Goal: Task Accomplishment & Management: Complete application form

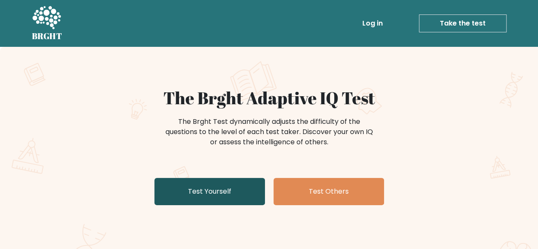
click at [242, 197] on link "Test Yourself" at bounding box center [209, 191] width 110 height 27
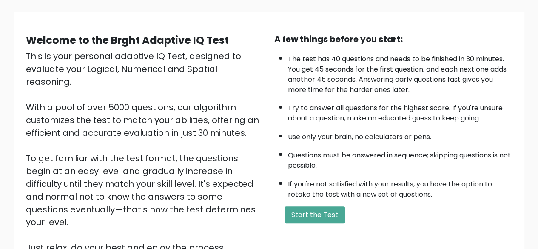
scroll to position [55, 0]
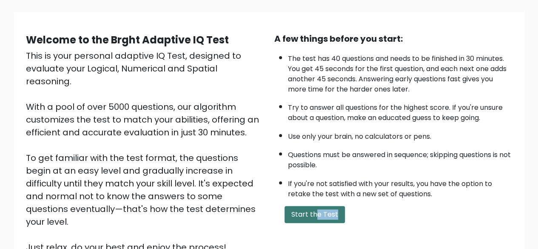
click at [315, 221] on div "A few things before you start: The test has 40 questions and needs to be finish…" at bounding box center [393, 142] width 248 height 221
click at [315, 220] on button "Start the Test" at bounding box center [314, 214] width 60 height 17
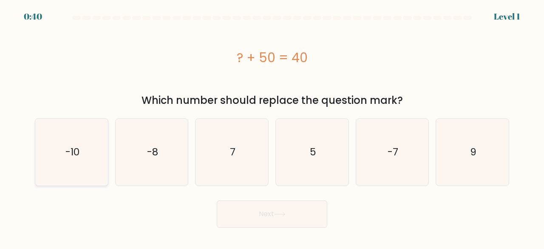
click at [81, 130] on icon "-10" at bounding box center [71, 152] width 67 height 67
click at [272, 127] on input "a. -10" at bounding box center [272, 126] width 0 height 2
radio input "true"
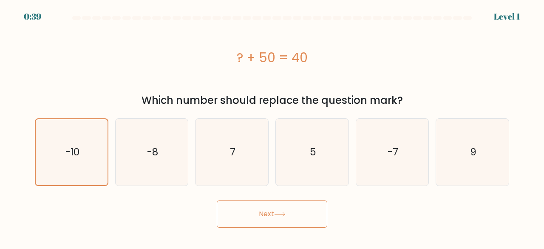
click at [272, 207] on button "Next" at bounding box center [272, 213] width 110 height 27
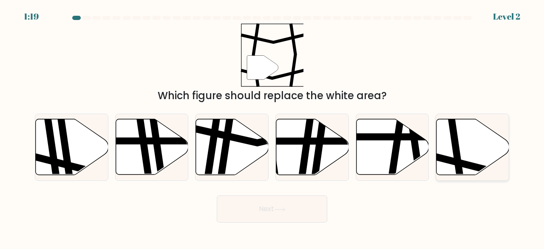
click at [447, 149] on icon at bounding box center [472, 147] width 73 height 56
click at [272, 127] on input "f." at bounding box center [272, 126] width 0 height 2
radio input "true"
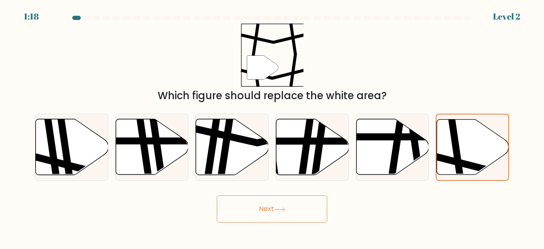
click at [311, 202] on button "Next" at bounding box center [272, 208] width 110 height 27
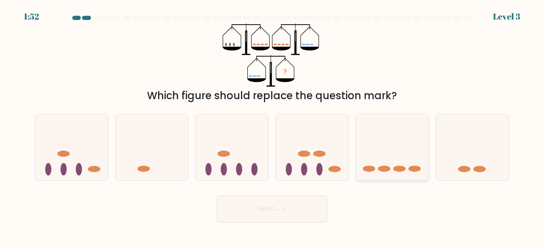
click at [394, 173] on icon at bounding box center [392, 147] width 73 height 60
click at [272, 127] on input "e." at bounding box center [272, 126] width 0 height 2
radio input "true"
click at [264, 197] on button "Next" at bounding box center [272, 208] width 110 height 27
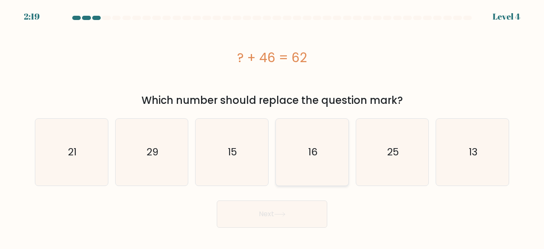
drag, startPoint x: 331, startPoint y: 166, endPoint x: 327, endPoint y: 181, distance: 15.8
click at [330, 166] on icon "16" at bounding box center [312, 152] width 67 height 67
click at [272, 127] on input "d. 16" at bounding box center [272, 126] width 0 height 2
radio input "true"
click at [301, 218] on button "Next" at bounding box center [272, 213] width 110 height 27
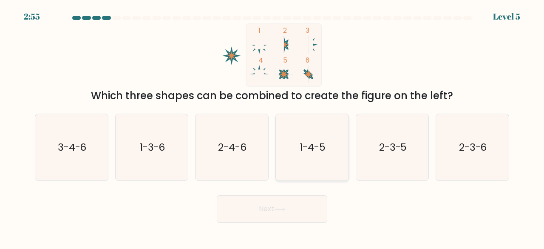
click at [315, 150] on text "1-4-5" at bounding box center [313, 147] width 26 height 14
click at [272, 127] on input "d. 1-4-5" at bounding box center [272, 126] width 0 height 2
radio input "true"
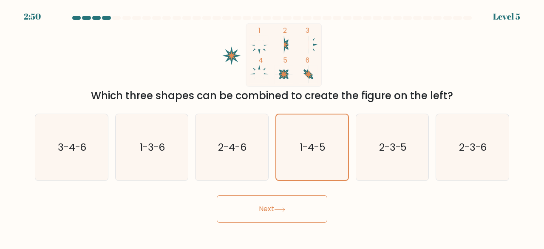
click at [290, 212] on button "Next" at bounding box center [272, 208] width 110 height 27
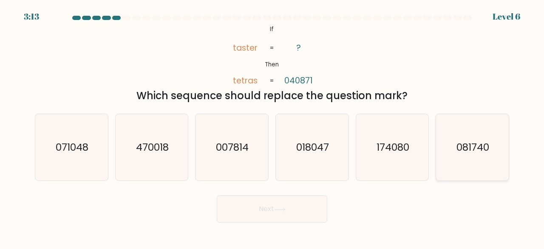
click at [468, 153] on text "081740" at bounding box center [473, 147] width 33 height 14
click at [272, 127] on input "f. 081740" at bounding box center [272, 126] width 0 height 2
radio input "true"
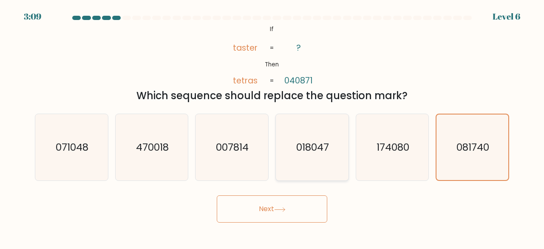
click at [319, 140] on icon "018047" at bounding box center [312, 147] width 67 height 67
click at [272, 127] on input "d. 018047" at bounding box center [272, 126] width 0 height 2
radio input "true"
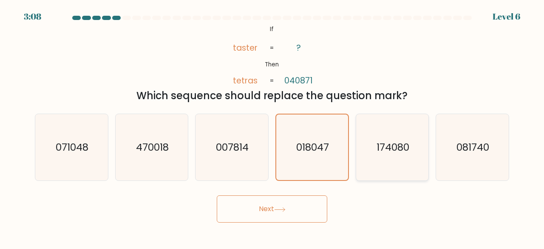
click at [396, 151] on text "174080" at bounding box center [393, 147] width 33 height 14
click at [272, 127] on input "e. 174080" at bounding box center [272, 126] width 0 height 2
radio input "true"
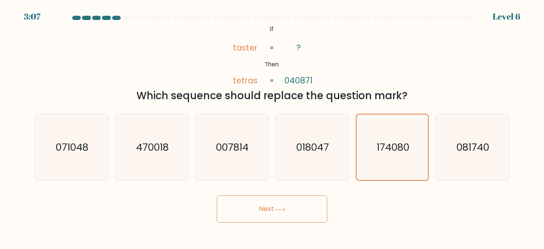
click at [265, 213] on button "Next" at bounding box center [272, 208] width 110 height 27
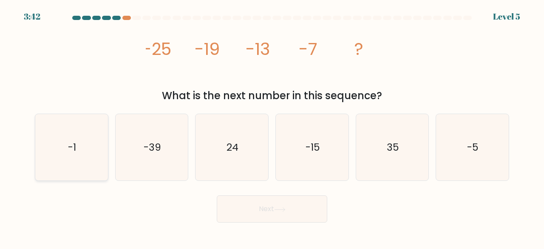
click at [78, 124] on icon "-1" at bounding box center [71, 147] width 67 height 67
click at [272, 125] on input "a. -1" at bounding box center [272, 126] width 0 height 2
radio input "true"
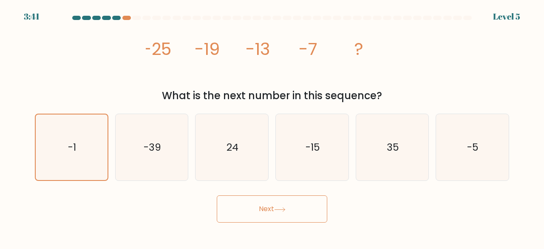
click at [289, 204] on button "Next" at bounding box center [272, 208] width 110 height 27
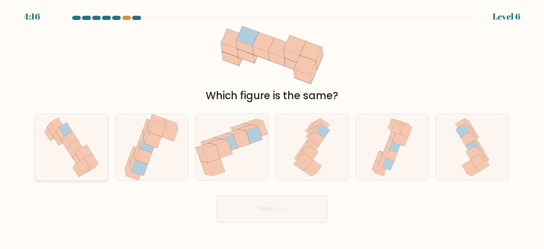
click at [99, 159] on icon at bounding box center [71, 147] width 63 height 67
click at [272, 127] on input "a." at bounding box center [272, 126] width 0 height 2
radio input "true"
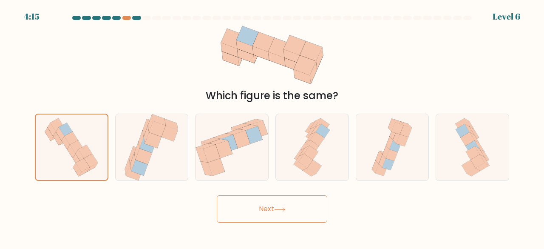
click at [254, 210] on button "Next" at bounding box center [272, 208] width 110 height 27
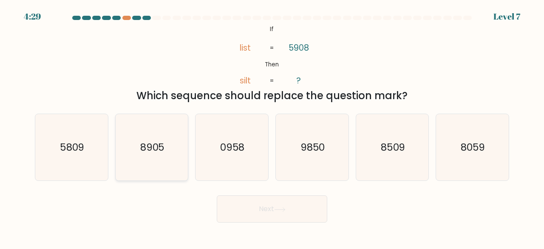
click at [164, 127] on icon "8905" at bounding box center [152, 147] width 67 height 67
click at [272, 127] on input "b. 8905" at bounding box center [272, 126] width 0 height 2
radio input "true"
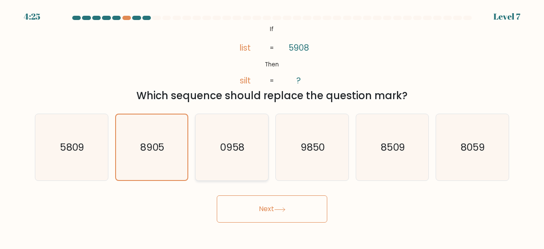
click at [237, 160] on icon "0958" at bounding box center [231, 147] width 67 height 67
click at [272, 127] on input "c. 0958" at bounding box center [272, 126] width 0 height 2
radio input "true"
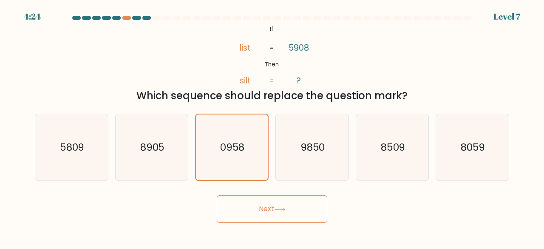
click at [268, 196] on button "Next" at bounding box center [272, 208] width 110 height 27
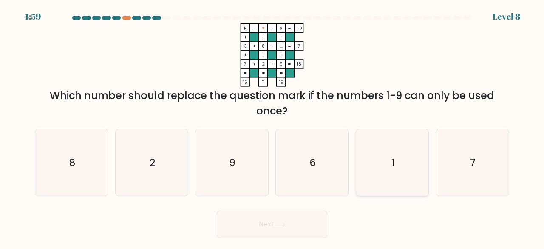
click at [368, 153] on icon "1" at bounding box center [392, 162] width 67 height 67
click at [272, 127] on input "e. 1" at bounding box center [272, 126] width 0 height 2
radio input "true"
click at [302, 224] on button "Next" at bounding box center [272, 223] width 110 height 27
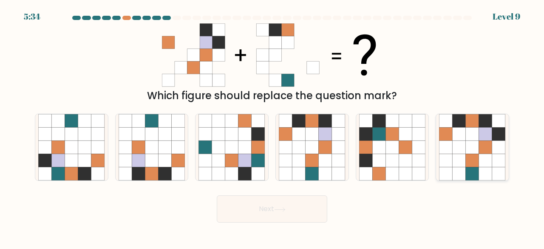
click at [470, 135] on icon at bounding box center [472, 133] width 13 height 13
click at [272, 127] on input "f." at bounding box center [272, 126] width 0 height 2
radio input "true"
click at [286, 215] on button "Next" at bounding box center [272, 208] width 110 height 27
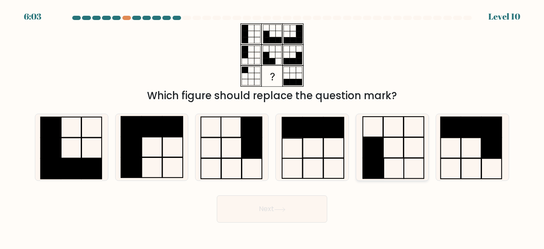
click at [404, 170] on rect at bounding box center [394, 168] width 20 height 20
click at [272, 127] on input "e." at bounding box center [272, 126] width 0 height 2
radio input "true"
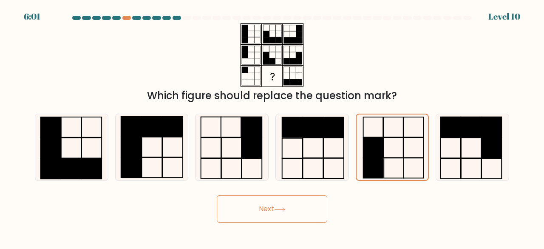
click at [293, 217] on button "Next" at bounding box center [272, 208] width 110 height 27
